Goal: Information Seeking & Learning: Check status

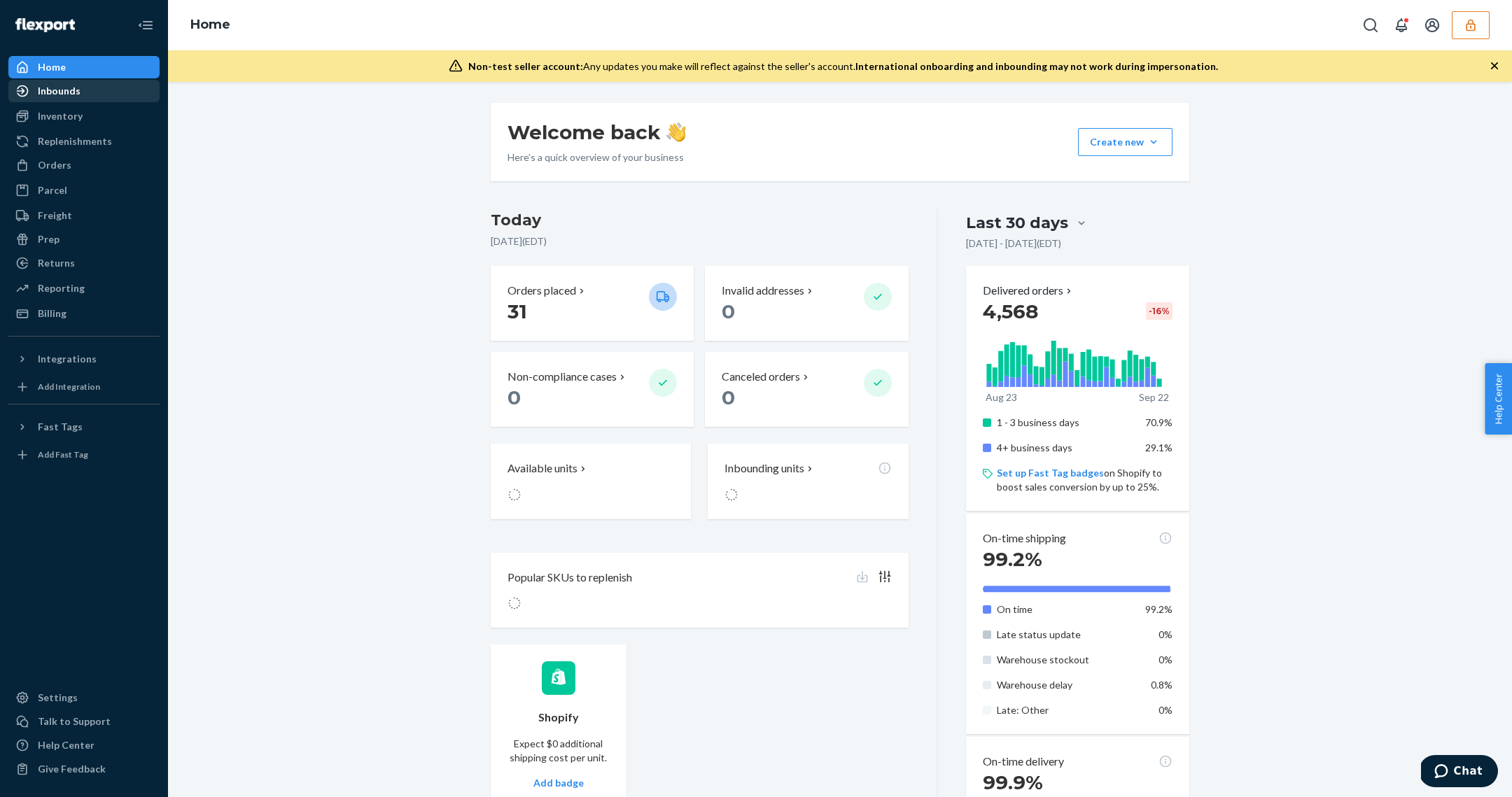
click at [60, 92] on div "Inbounds" at bounding box center [59, 91] width 42 height 14
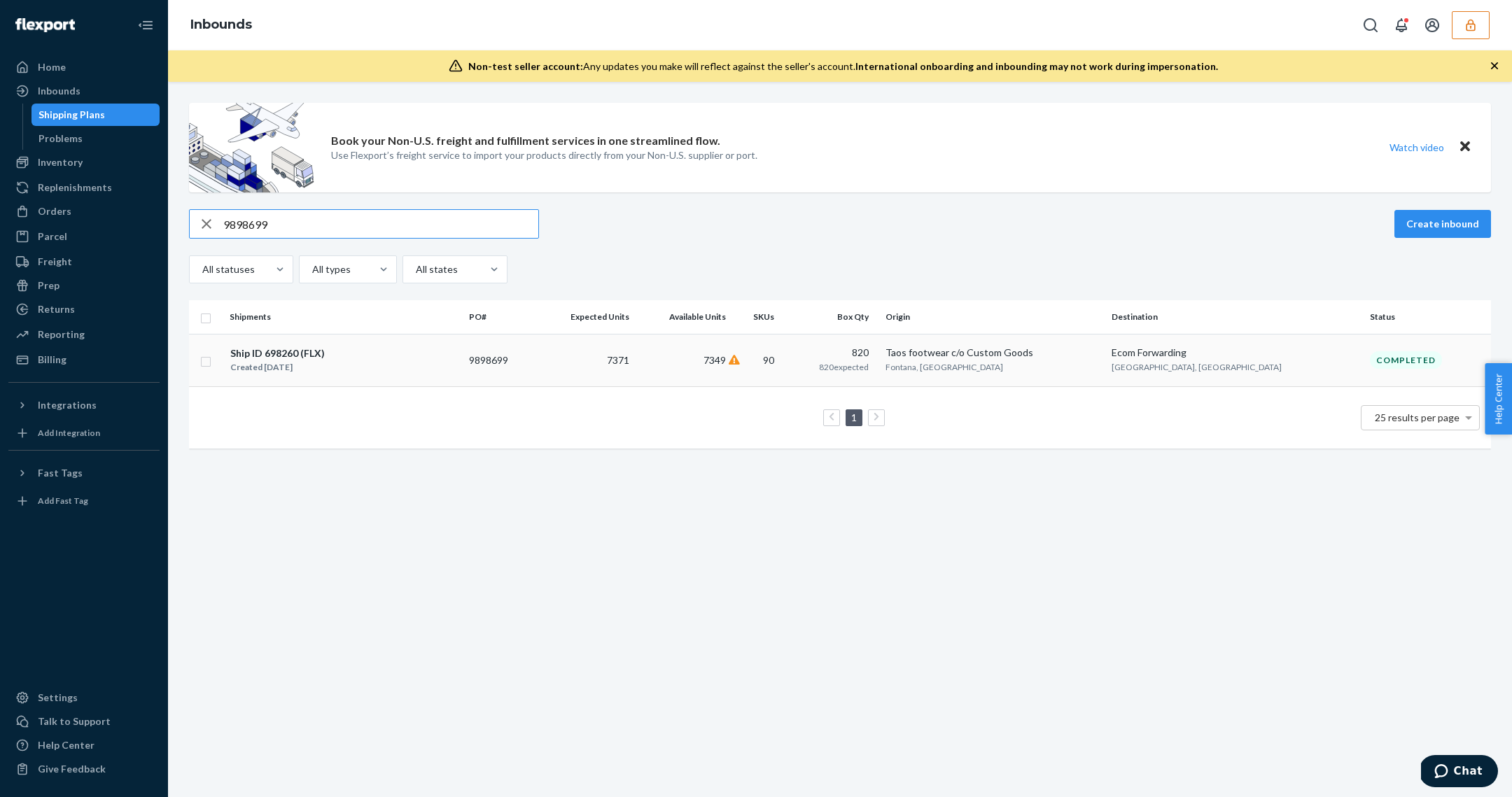
type input "9898699"
click at [535, 373] on td "9898699" at bounding box center [500, 360] width 72 height 53
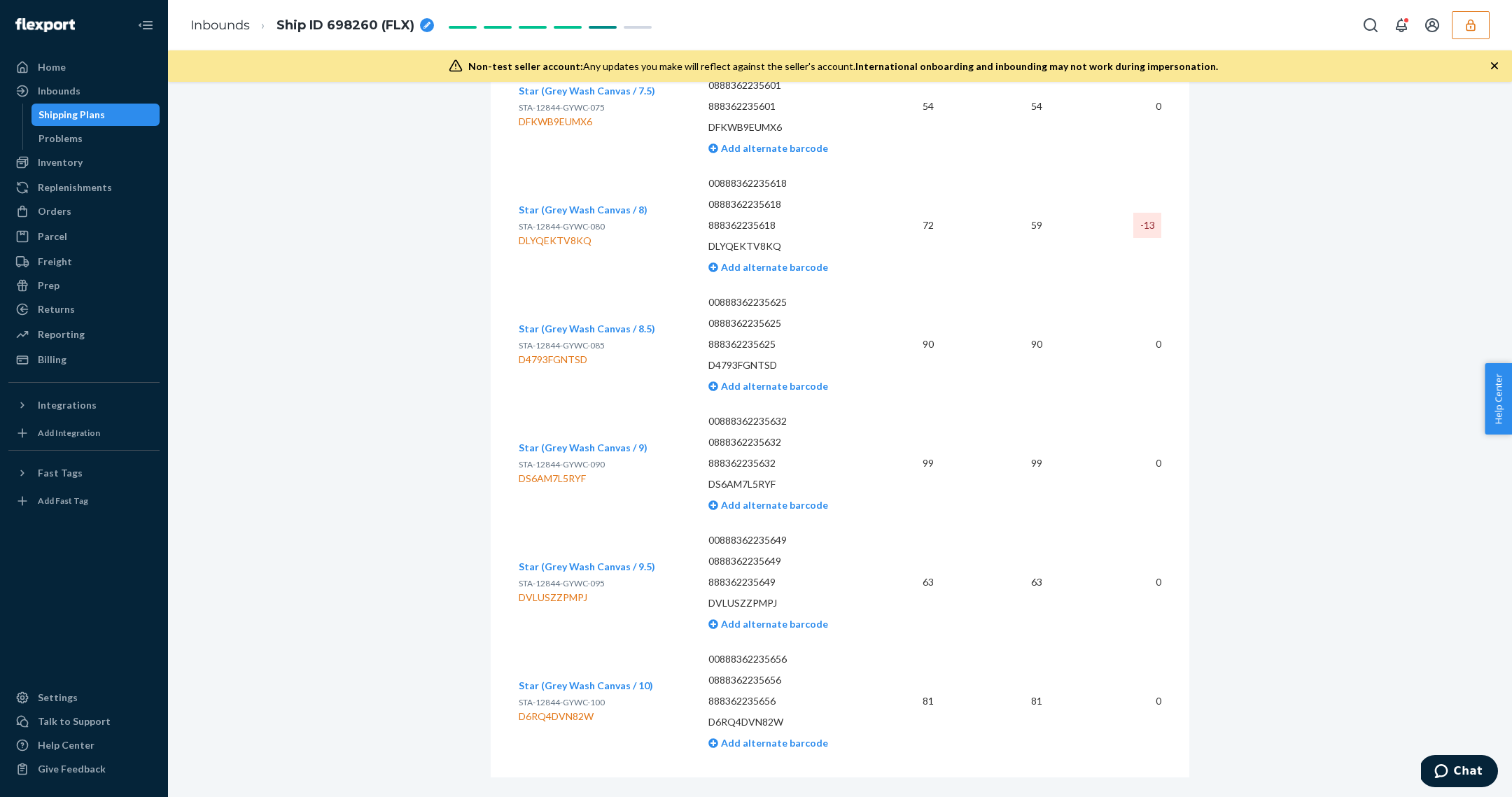
scroll to position [12465, 0]
